Goal: Transaction & Acquisition: Purchase product/service

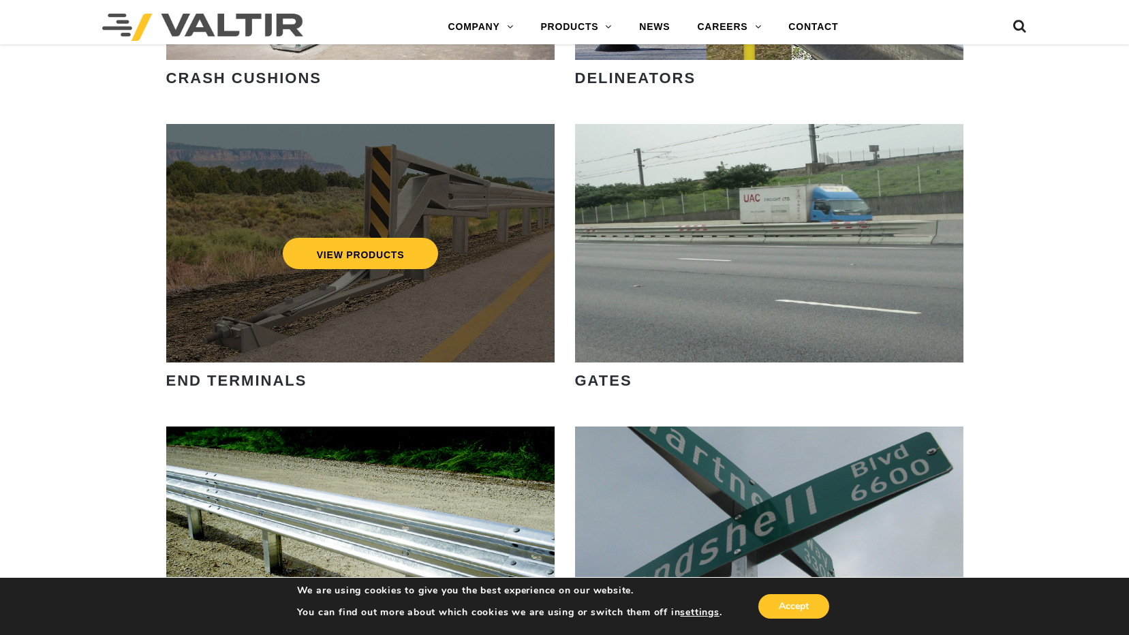
scroll to position [1363, 0]
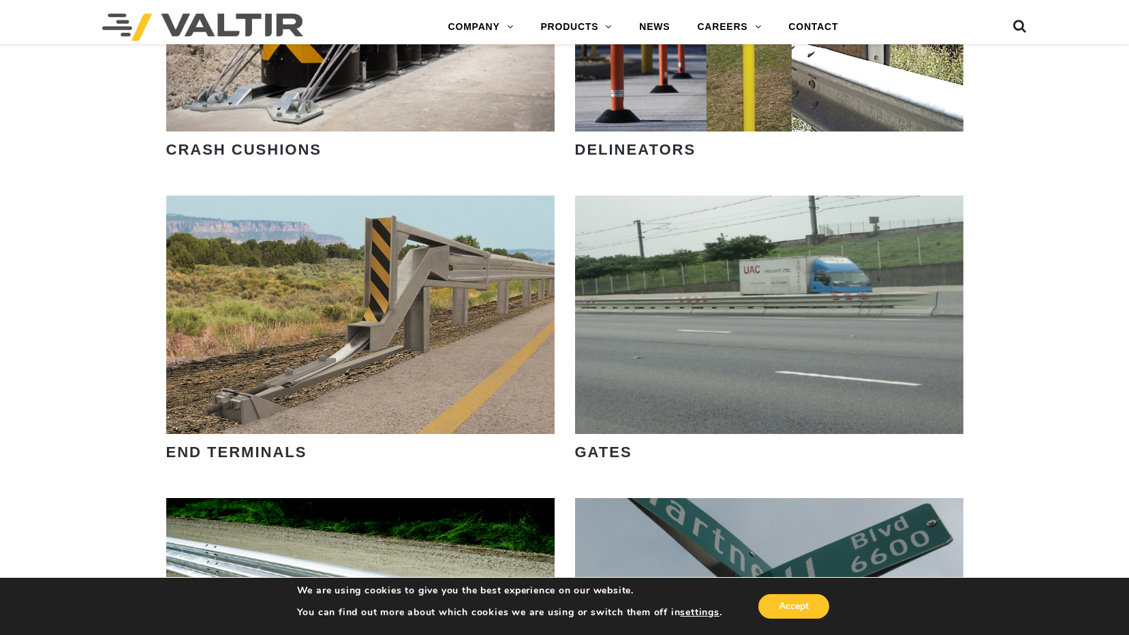
click at [218, 142] on strong "CRASH CUSHIONS" at bounding box center [243, 149] width 155 height 17
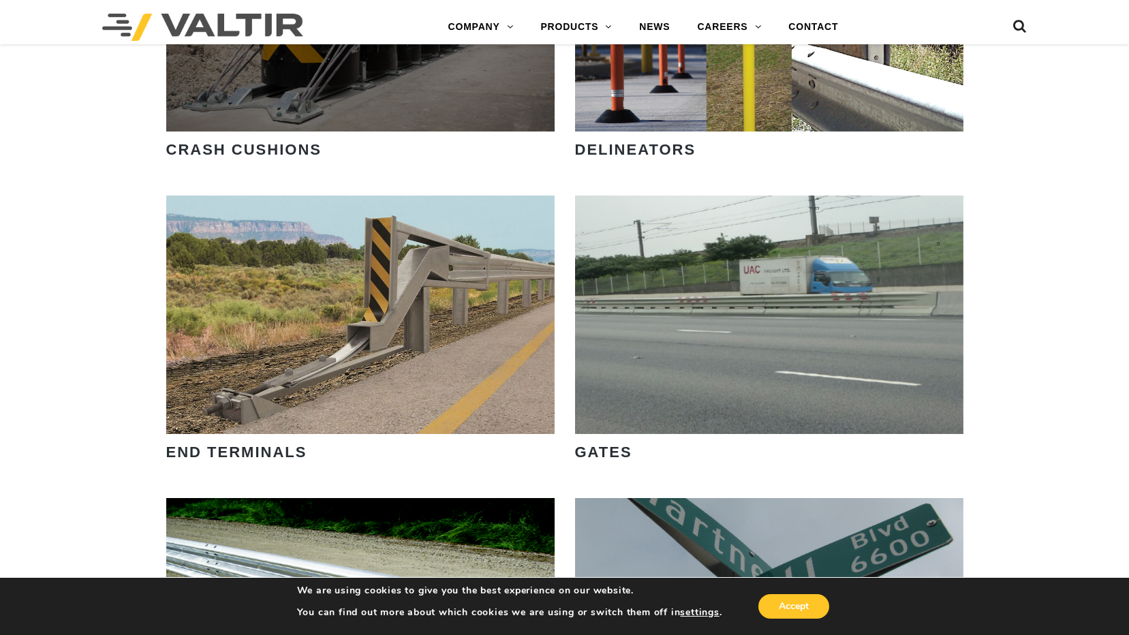
click at [322, 89] on div "VIEW PRODUCTS" at bounding box center [360, 12] width 388 height 239
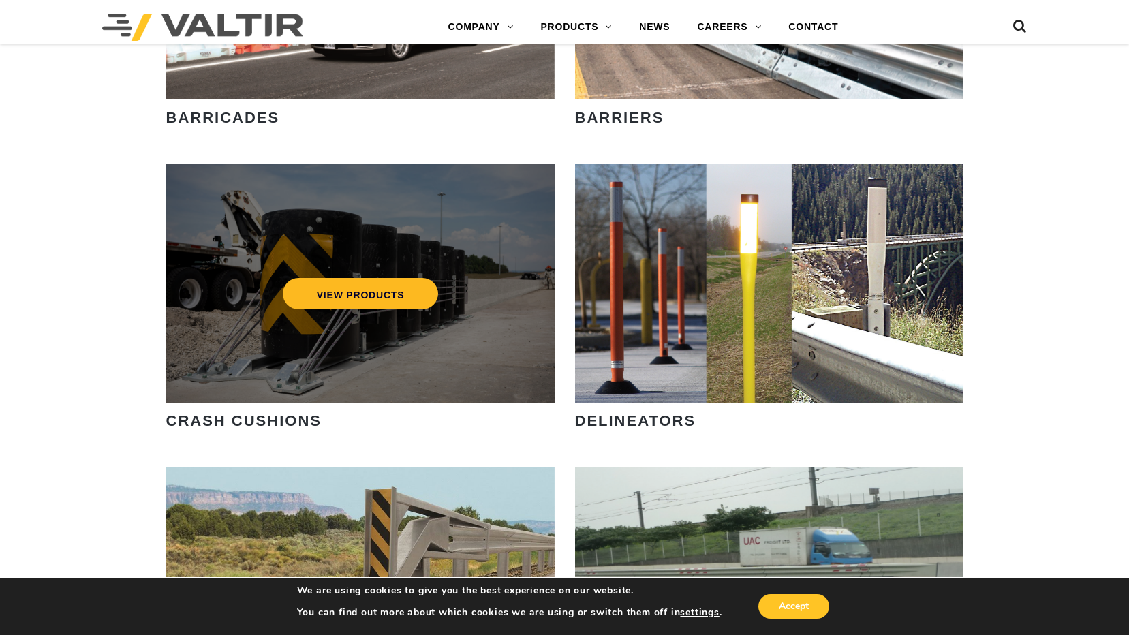
scroll to position [1090, 0]
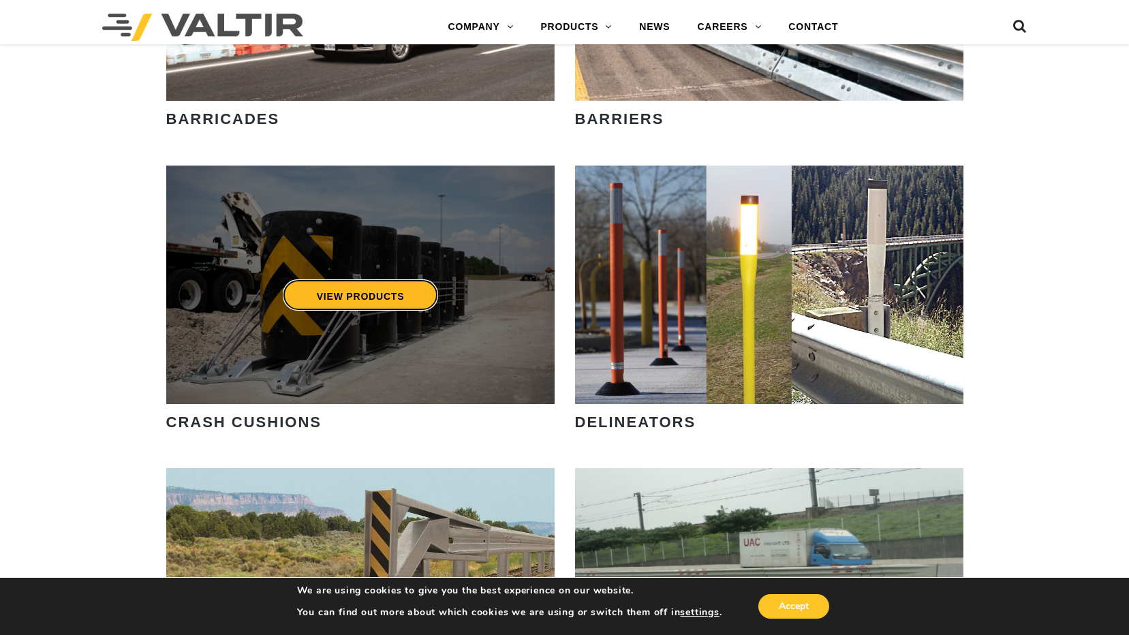
click at [371, 292] on link "VIEW PRODUCTS" at bounding box center [360, 294] width 156 height 31
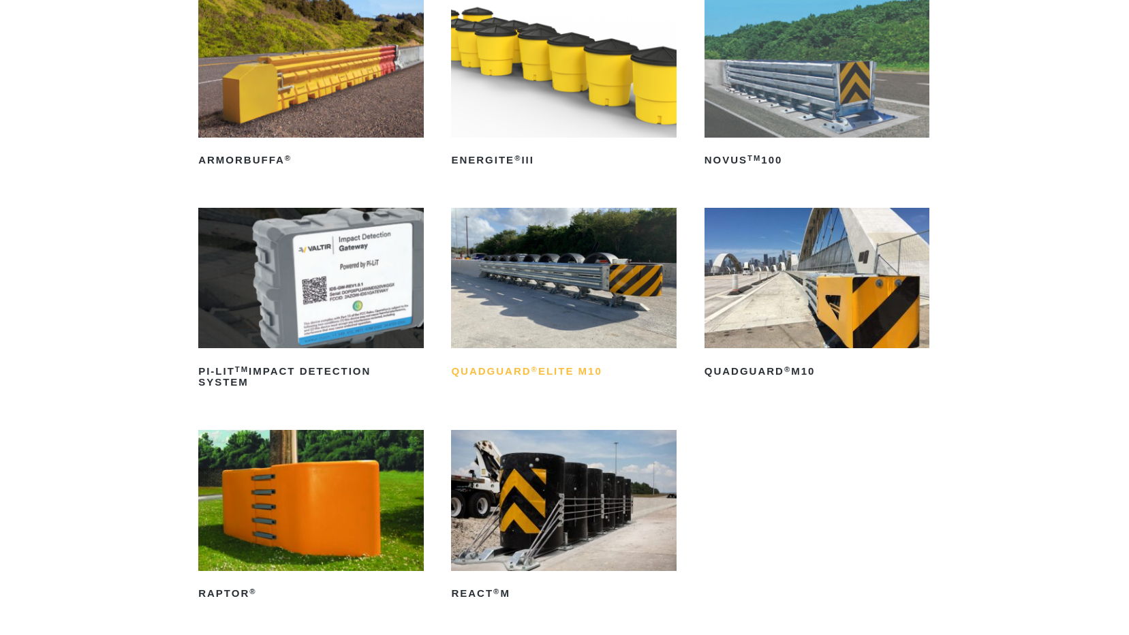
scroll to position [273, 0]
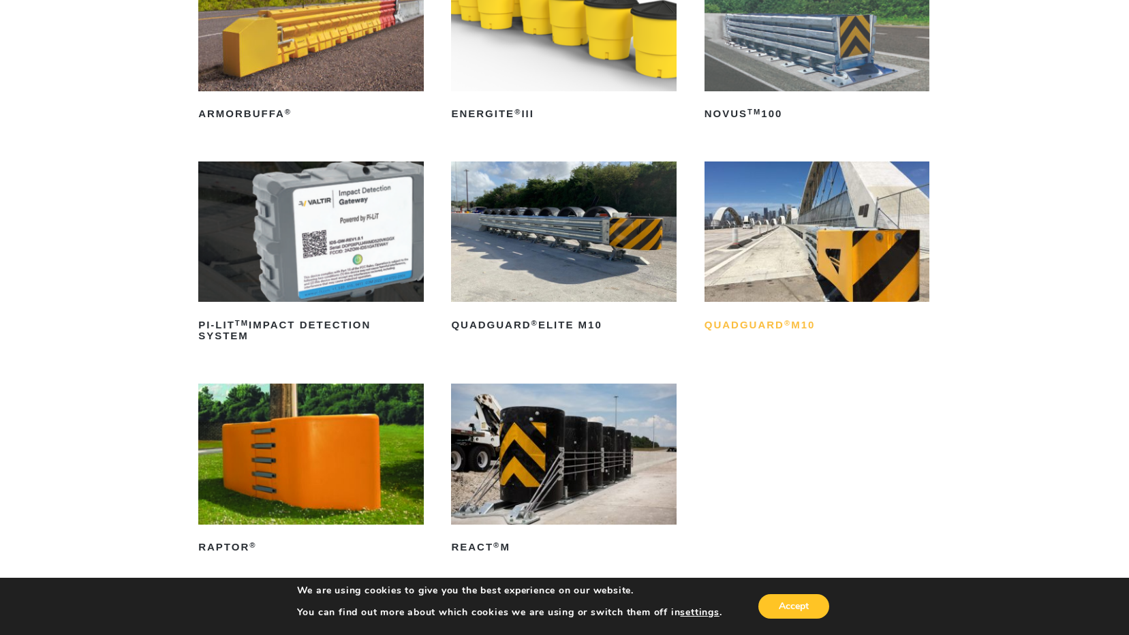
click at [756, 321] on h2 "QuadGuard ® M10" at bounding box center [817, 325] width 225 height 22
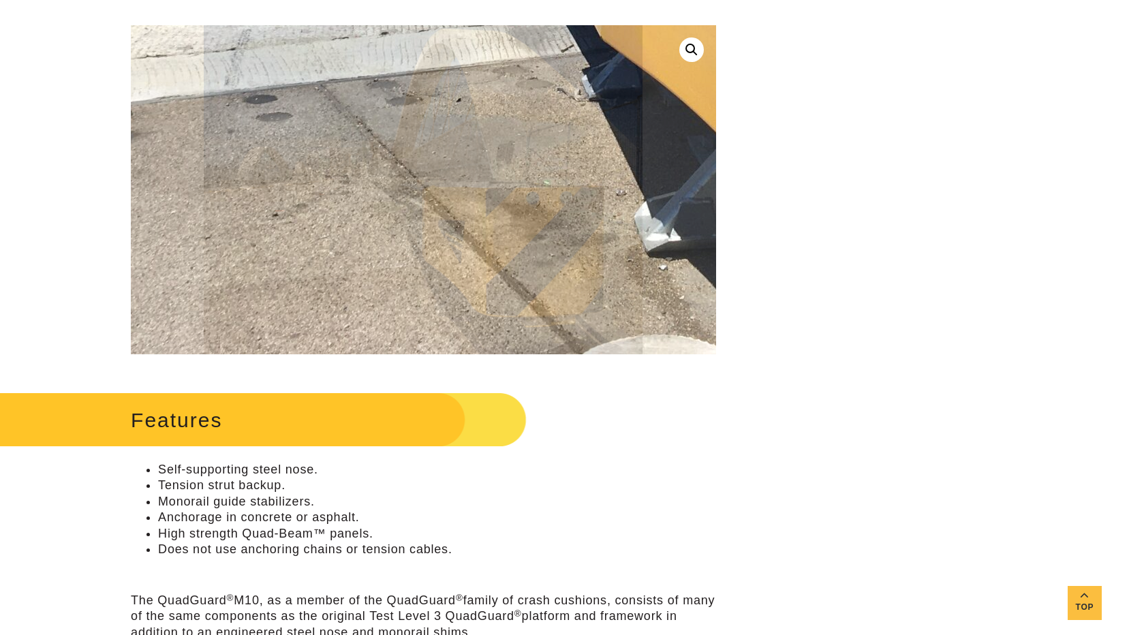
scroll to position [341, 0]
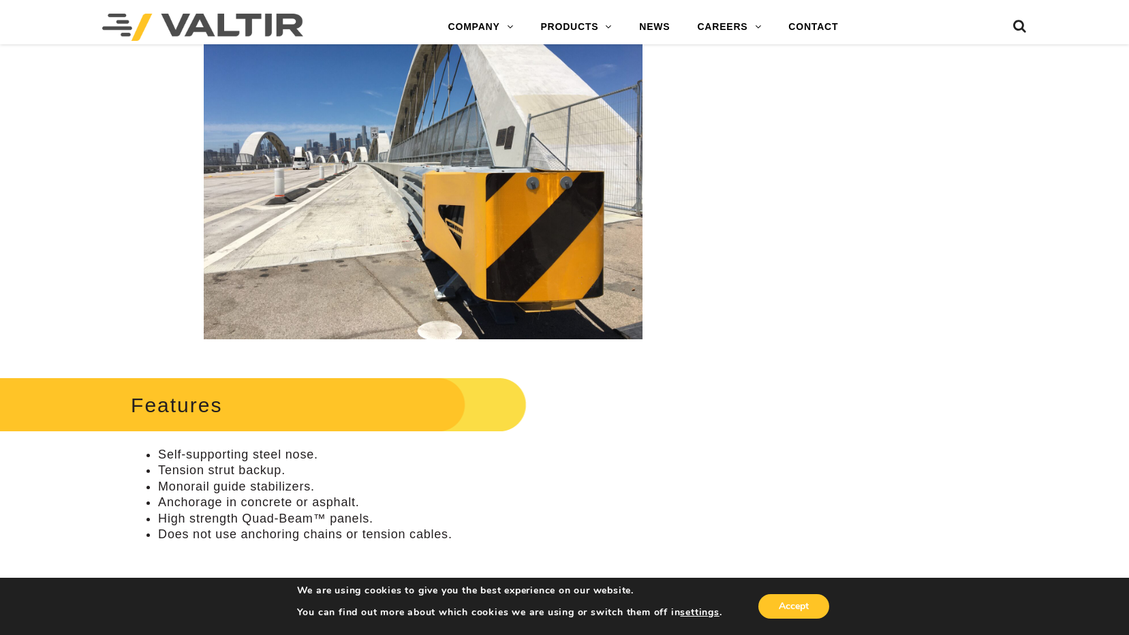
drag, startPoint x: 655, startPoint y: 414, endPoint x: 643, endPoint y: 425, distance: 16.9
click at [654, 414] on div "Features Self-supporting steel nose. Tension strut backup. Monorail guide stabi…" at bounding box center [423, 499] width 585 height 252
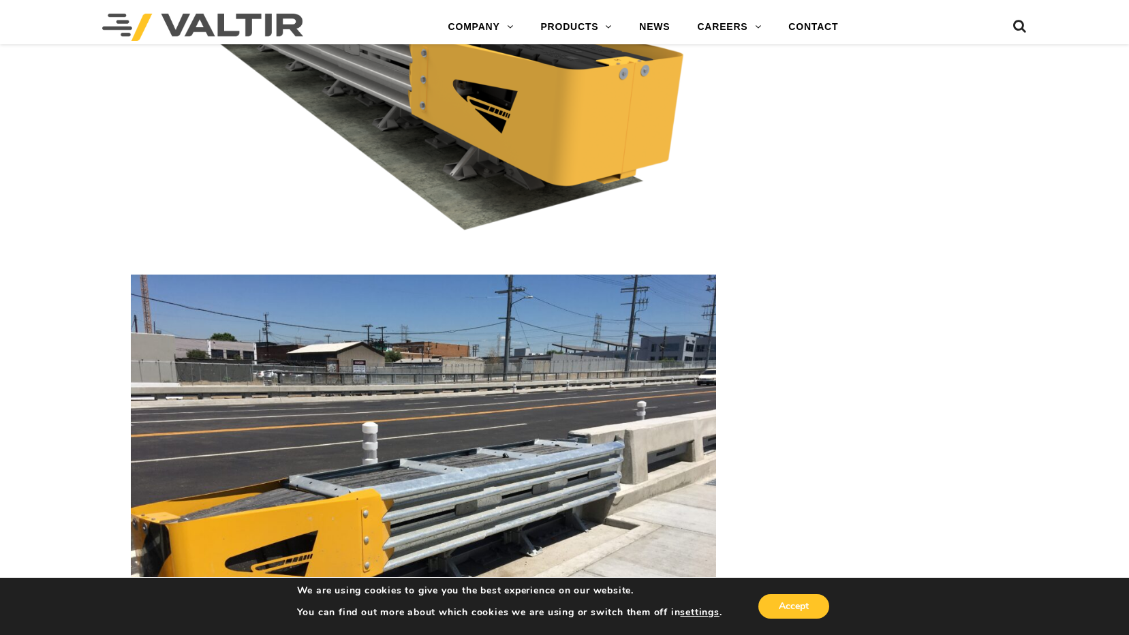
scroll to position [2249, 0]
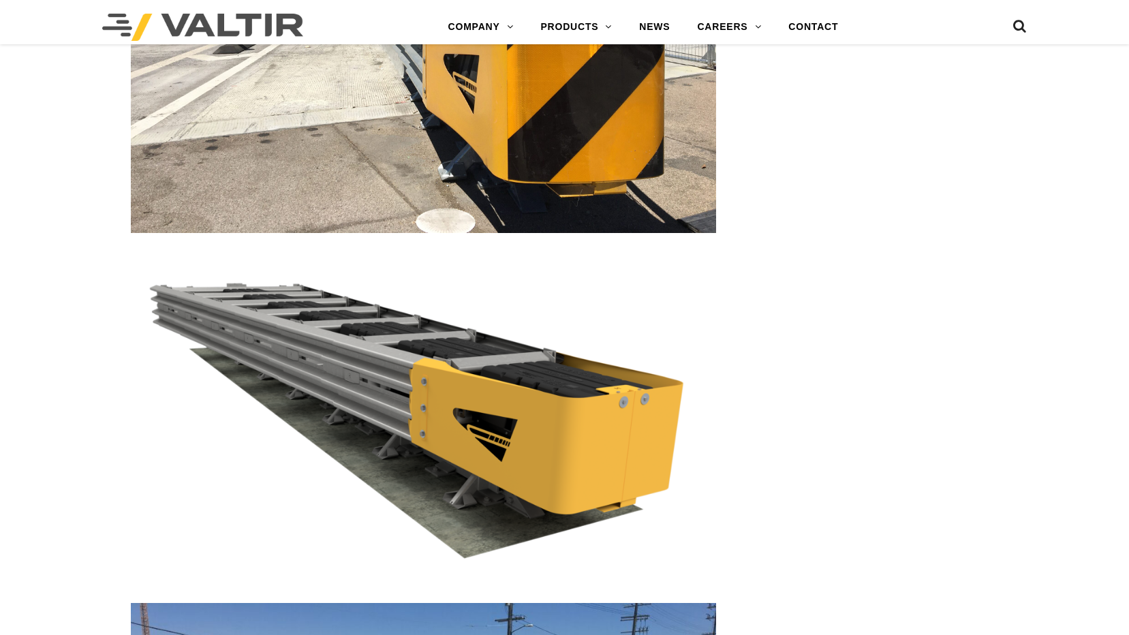
scroll to position [2249, 0]
